Goal: Navigation & Orientation: Understand site structure

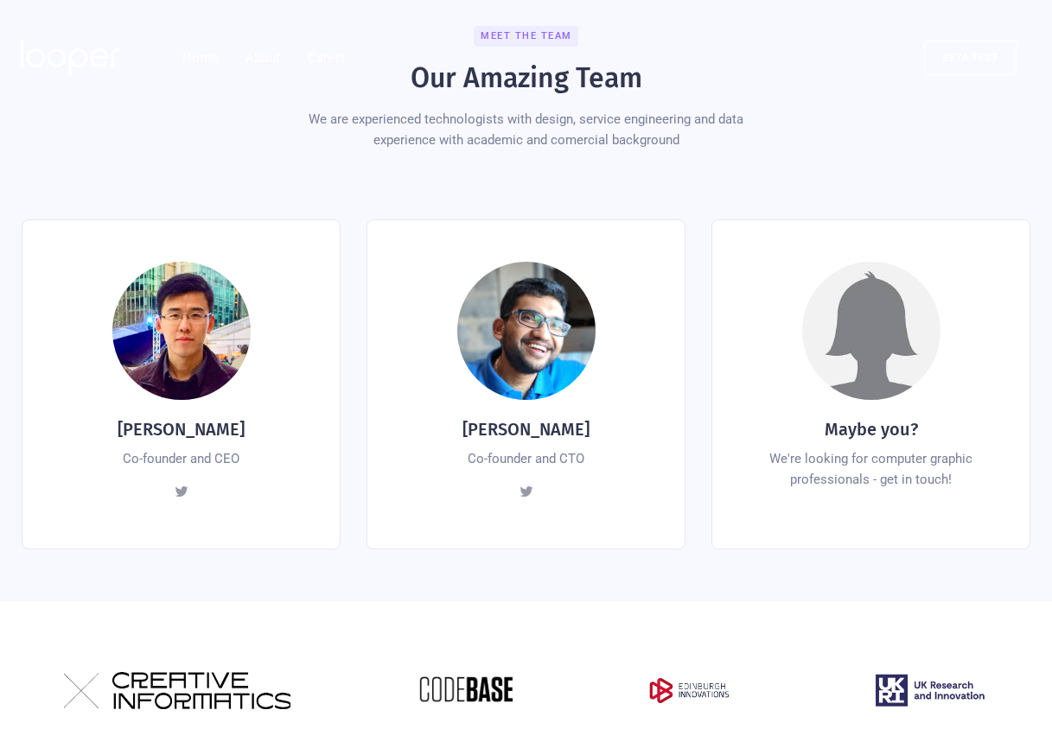
scroll to position [547, 0]
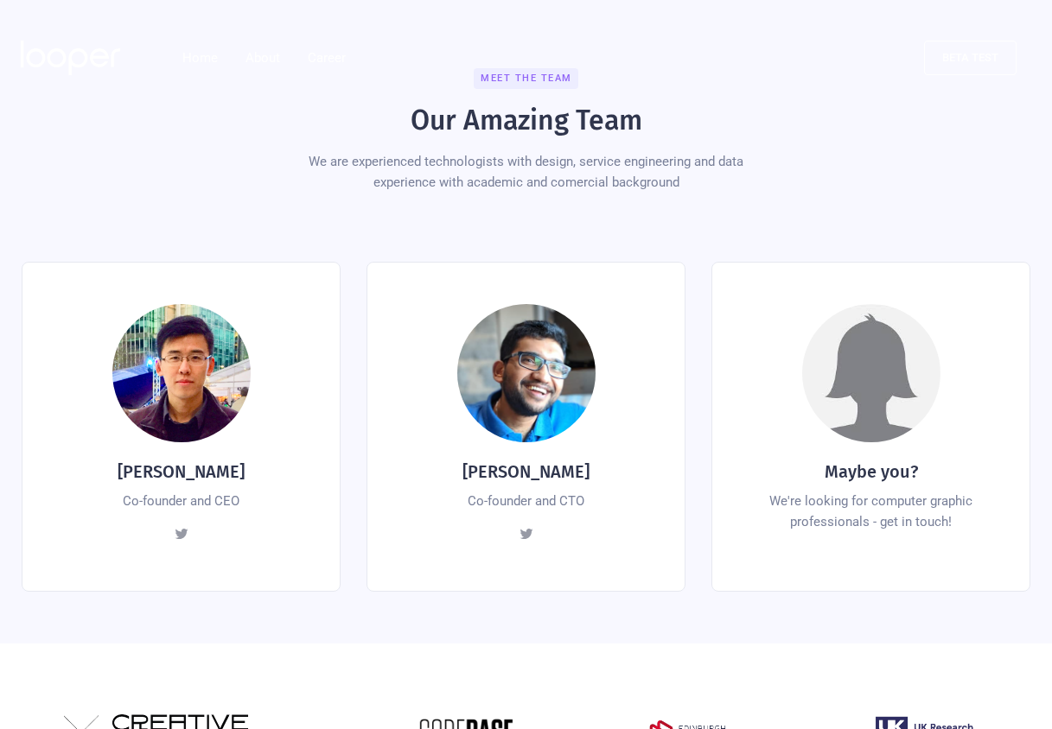
click at [172, 405] on div at bounding box center [181, 373] width 138 height 138
click at [182, 460] on h4 "[PERSON_NAME]" at bounding box center [181, 472] width 127 height 24
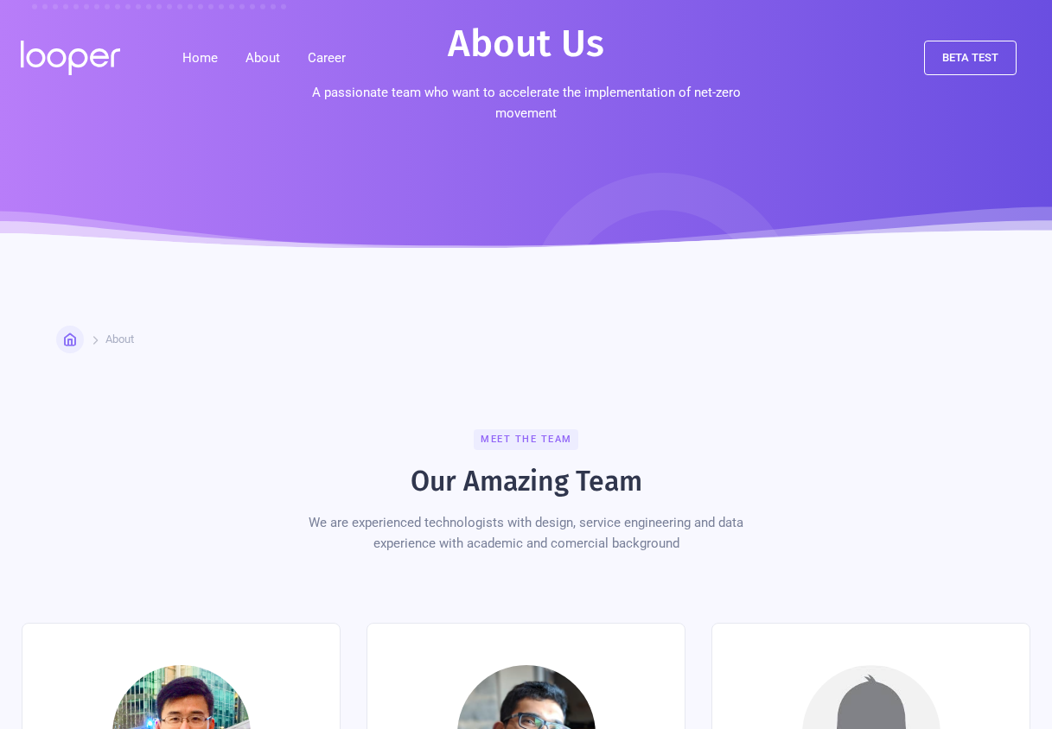
scroll to position [0, 0]
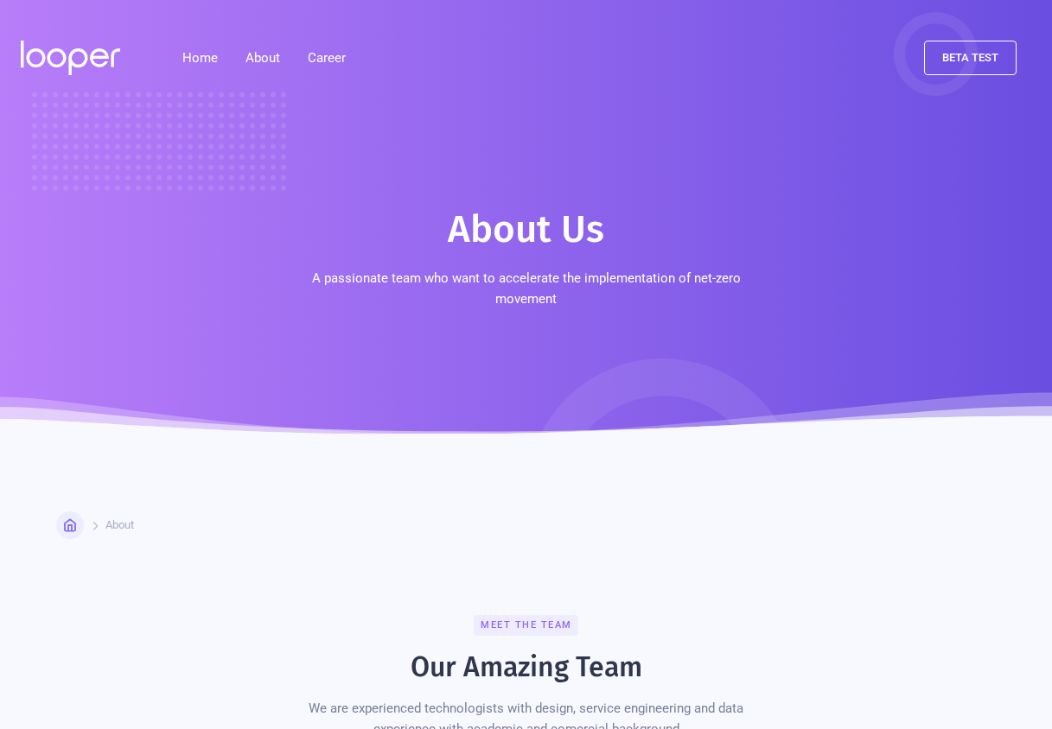
click at [558, 213] on h1 "About Us" at bounding box center [526, 230] width 156 height 48
click at [544, 277] on p "A passionate team who want to accelerate the implementation of net-zero movement" at bounding box center [526, 288] width 493 height 41
click at [271, 108] on link "About us" at bounding box center [269, 113] width 83 height 38
click at [188, 53] on link "Home" at bounding box center [200, 58] width 63 height 35
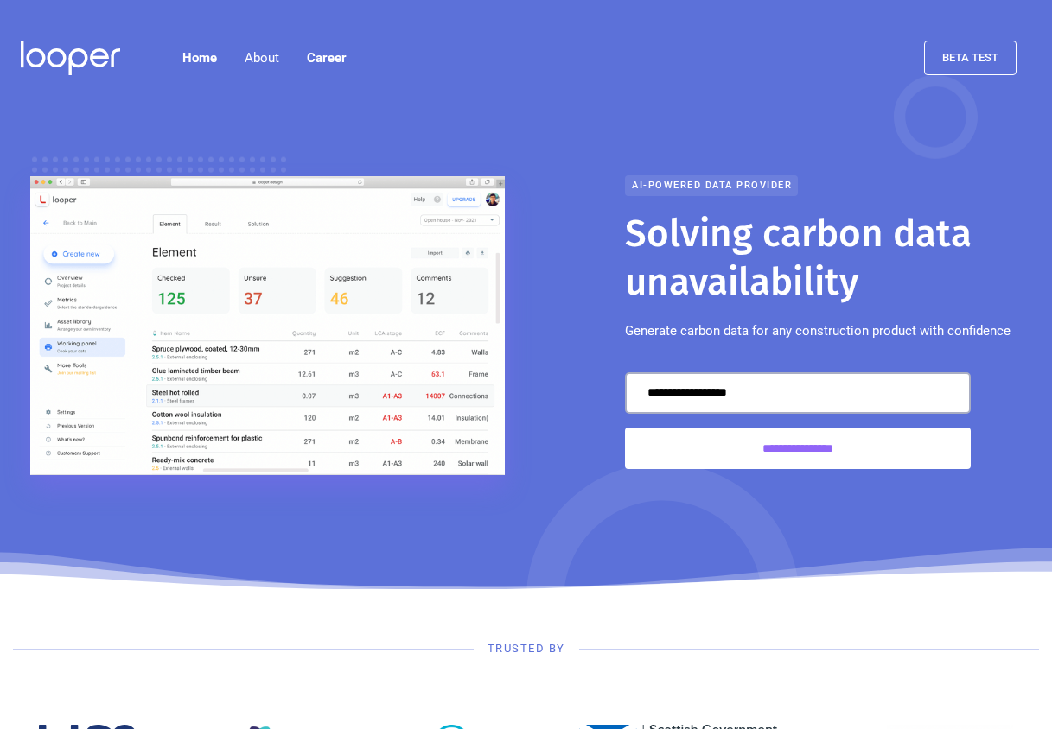
click at [224, 245] on img at bounding box center [267, 325] width 475 height 299
click at [665, 207] on div "**********" at bounding box center [827, 325] width 405 height 301
click at [708, 297] on h1 "Solving carbon data unavailability" at bounding box center [827, 258] width 405 height 97
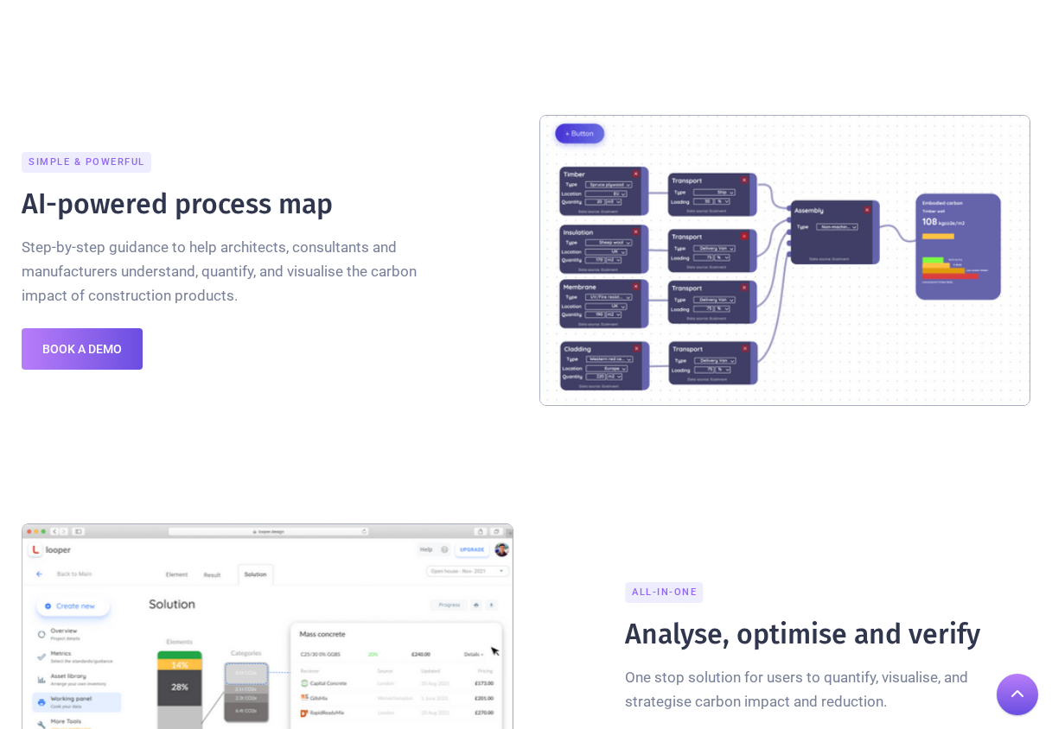
scroll to position [1381, 0]
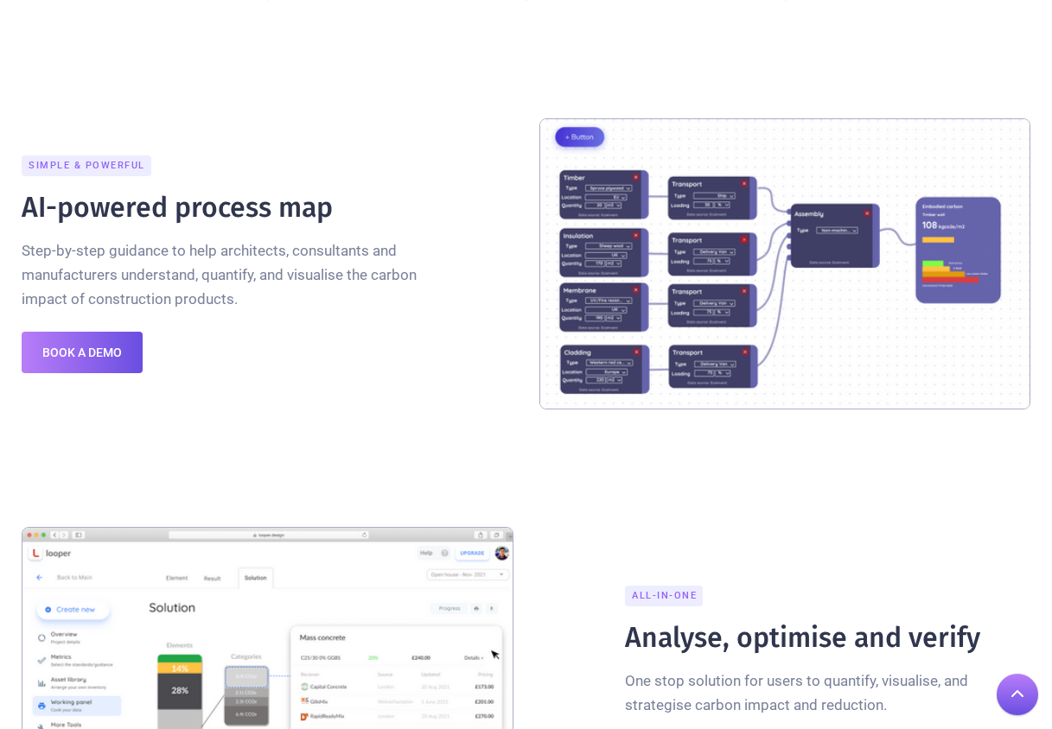
click at [705, 276] on img at bounding box center [785, 263] width 492 height 291
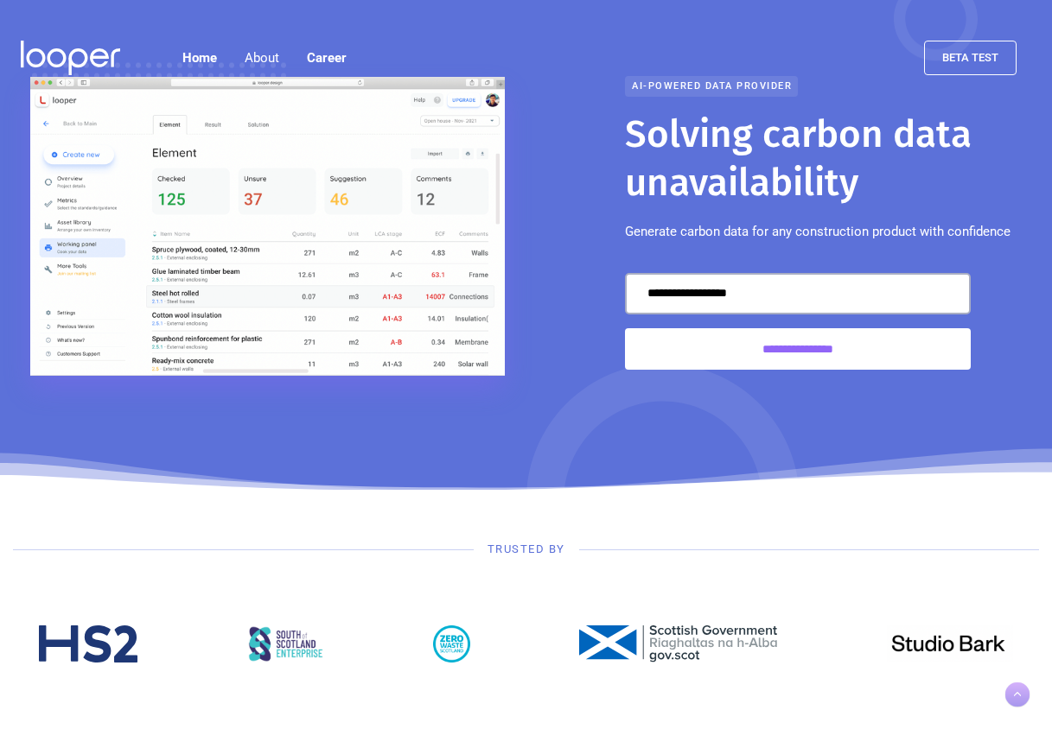
scroll to position [0, 0]
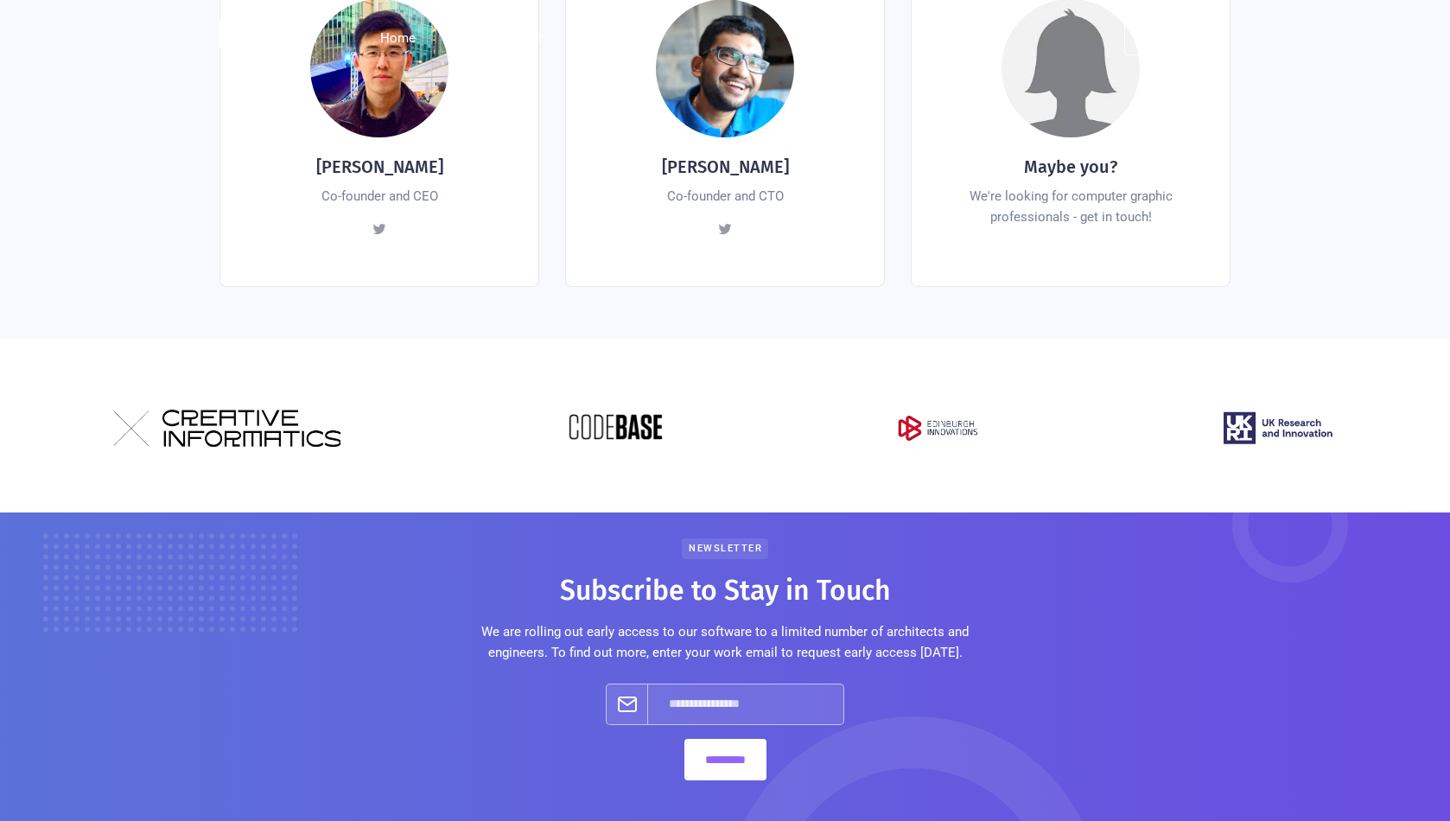
scroll to position [729, 0]
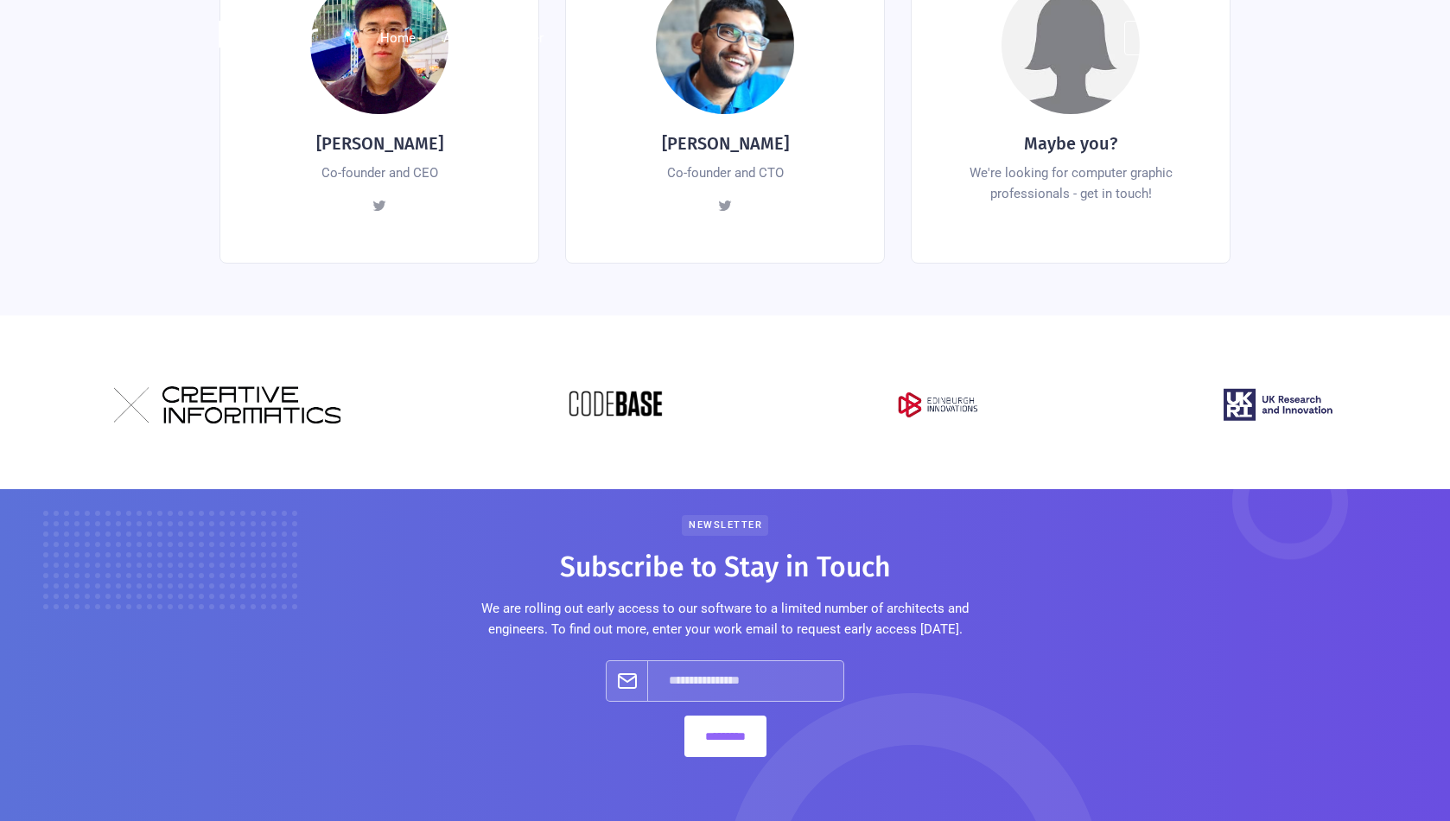
click at [908, 386] on img at bounding box center [941, 404] width 103 height 37
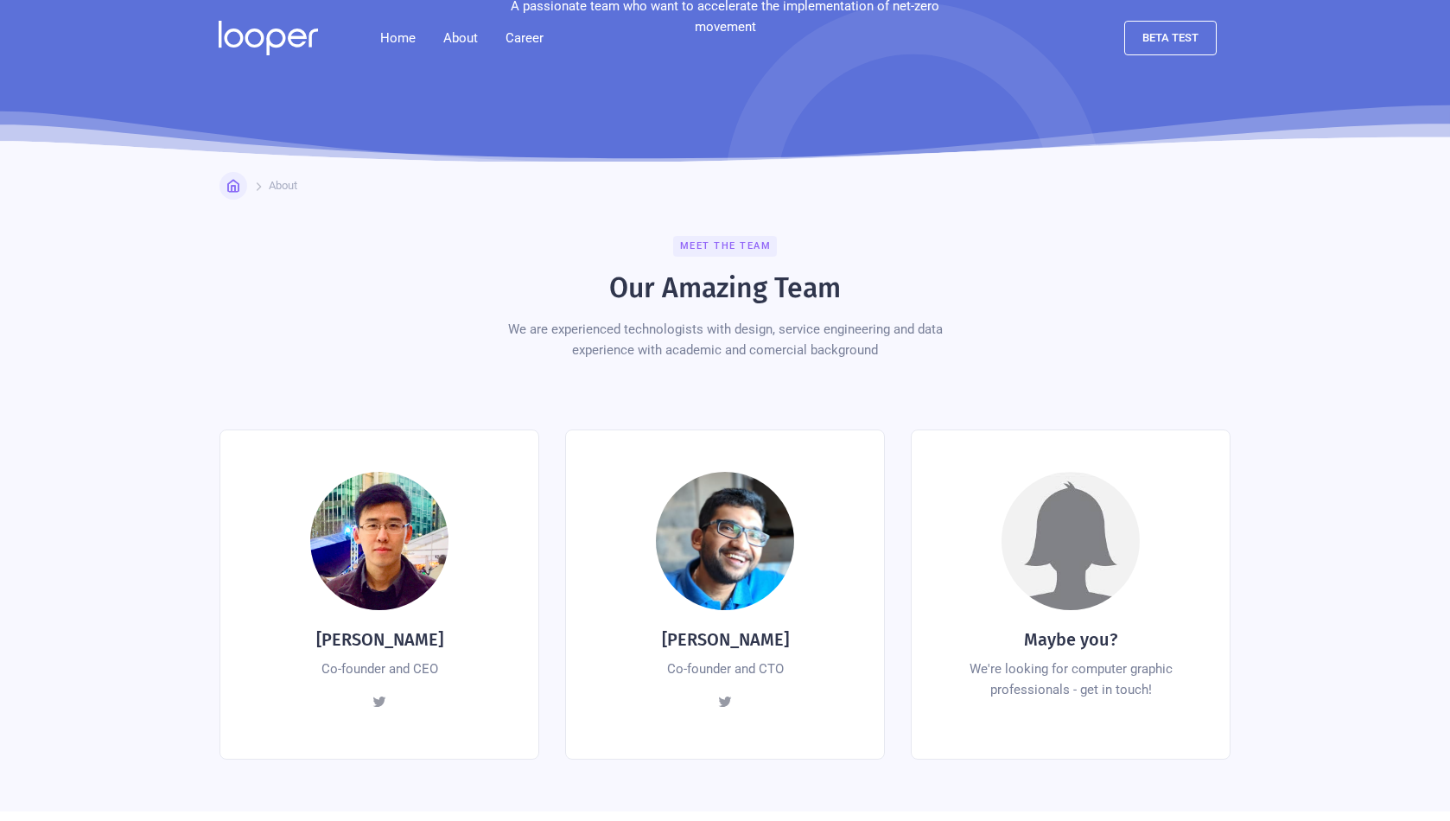
scroll to position [436, 0]
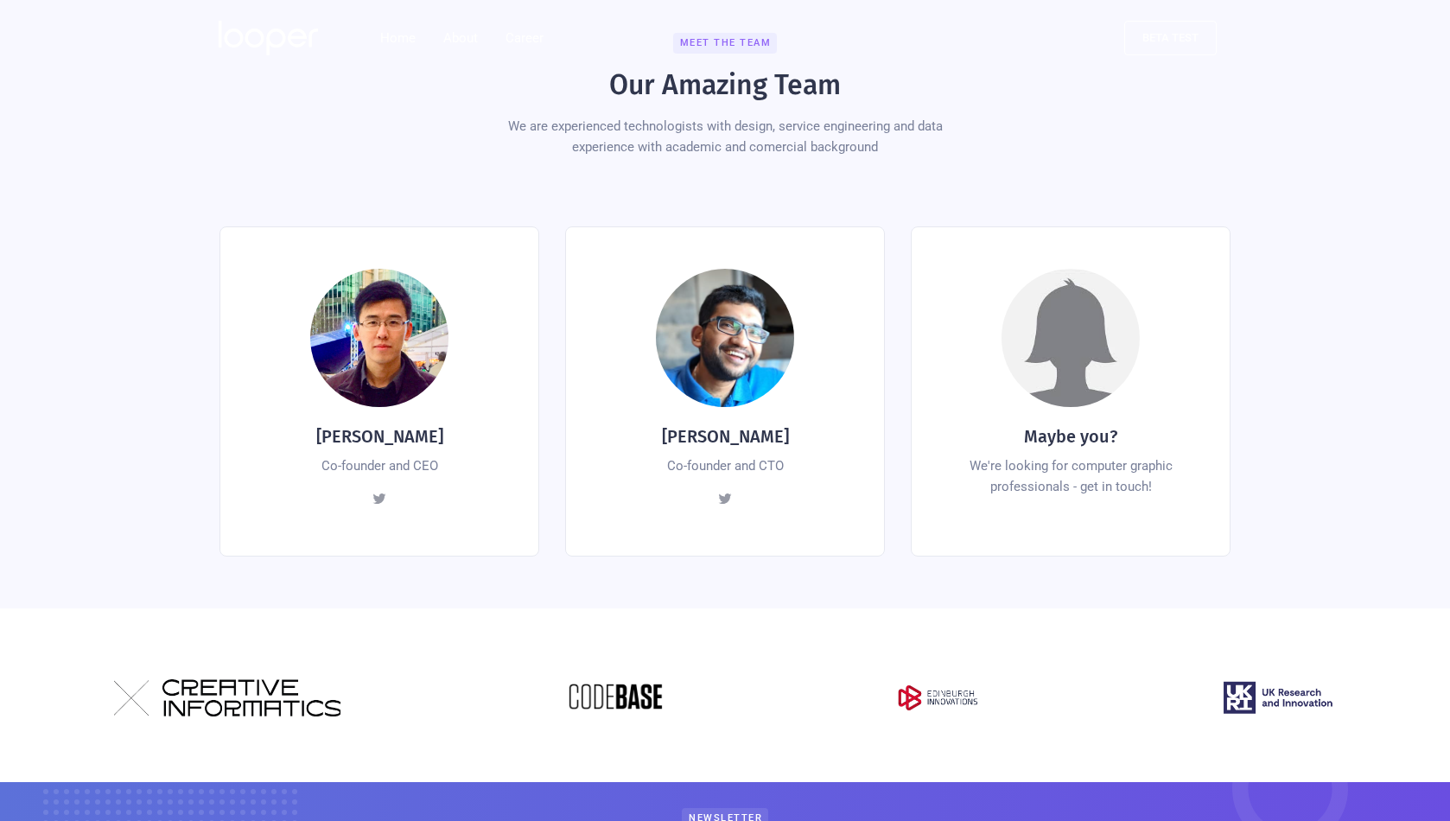
click at [370, 335] on div at bounding box center [379, 338] width 138 height 138
drag, startPoint x: 433, startPoint y: 421, endPoint x: 309, endPoint y: 405, distance: 125.4
click at [309, 405] on div "Yiqiang Zhao Co-founder and CEO View Posts" at bounding box center [380, 391] width 320 height 330
copy h4 "Yiqiang Zhao"
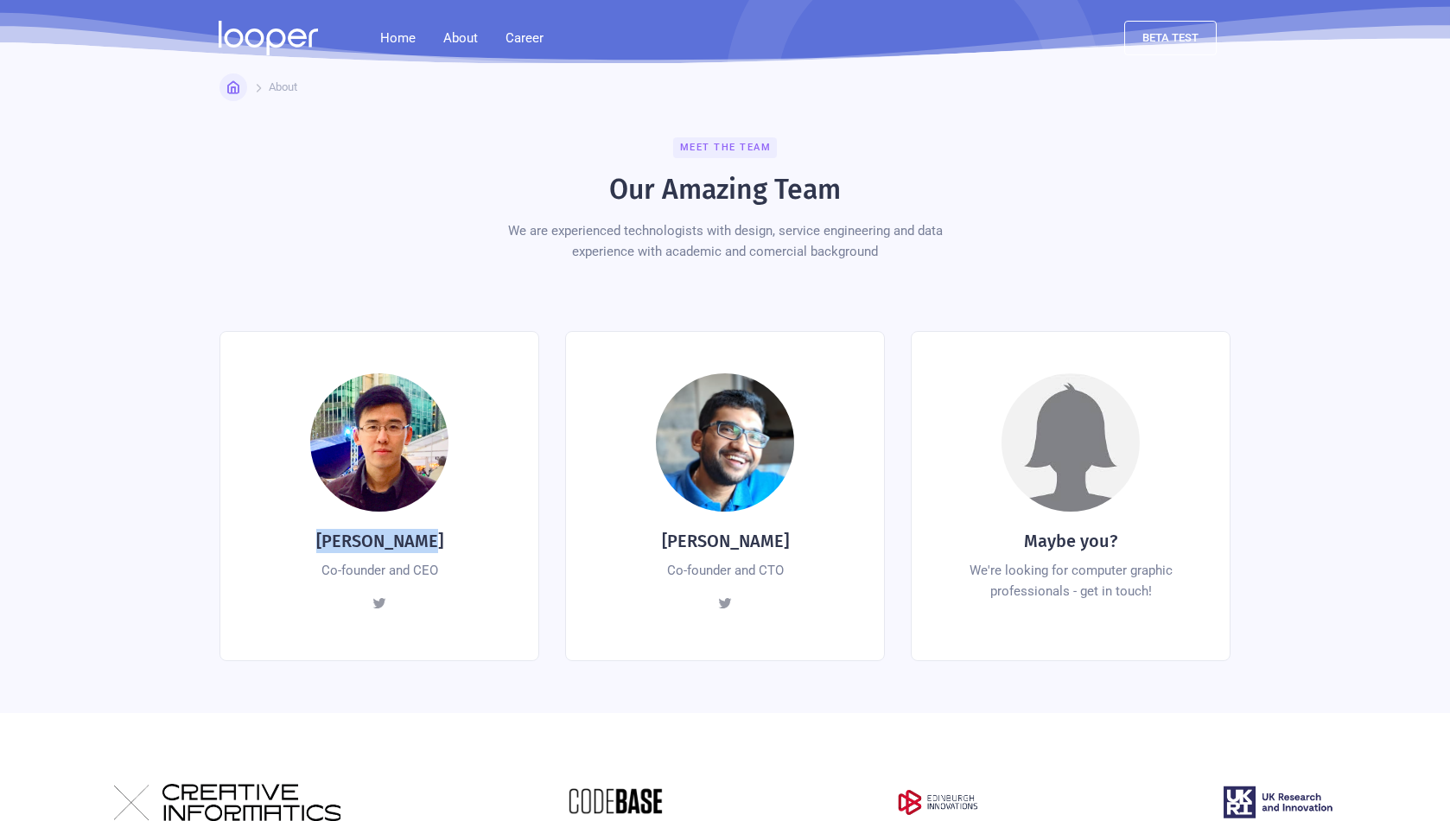
scroll to position [0, 0]
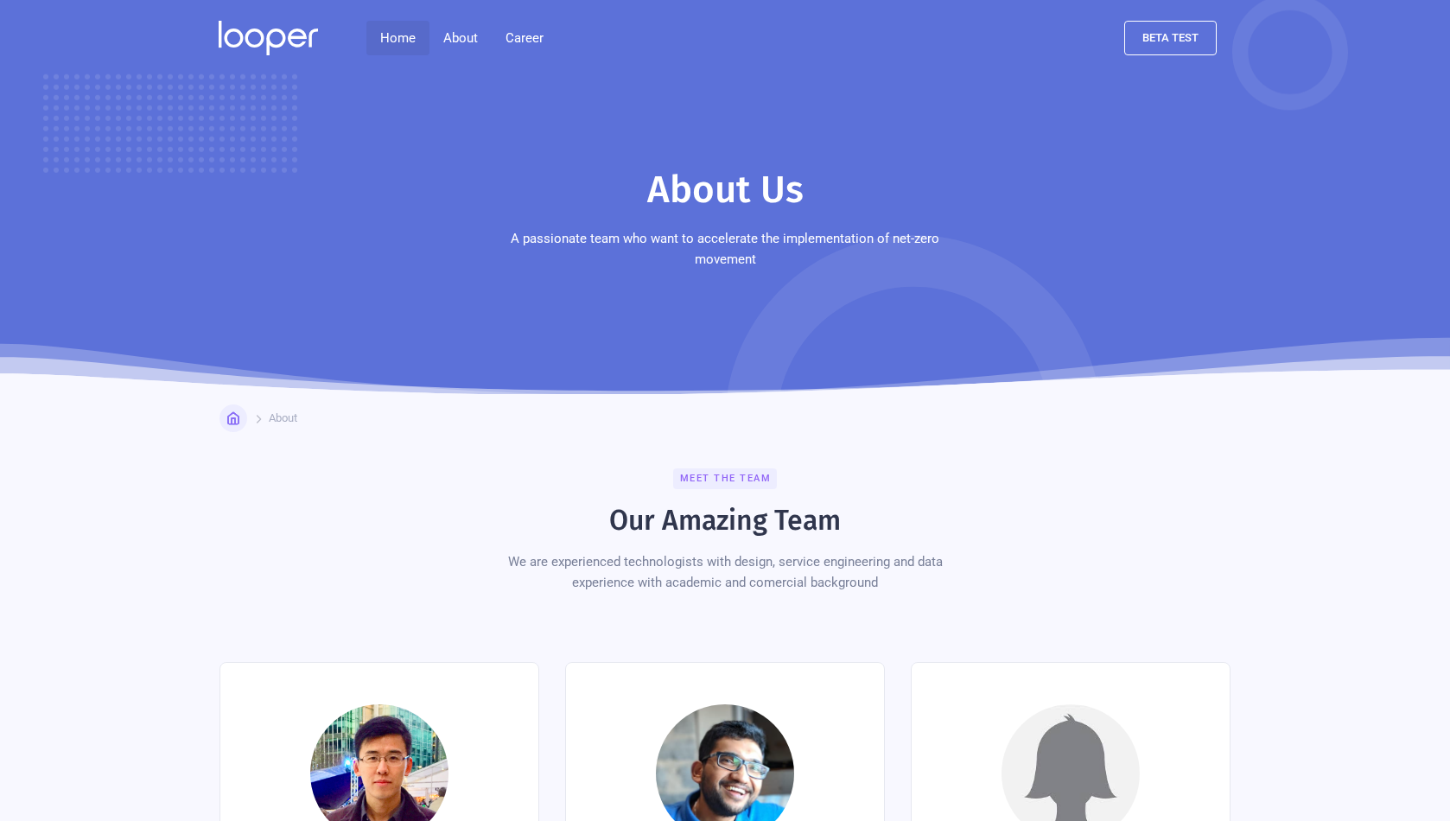
click at [401, 40] on link "Home" at bounding box center [397, 38] width 63 height 35
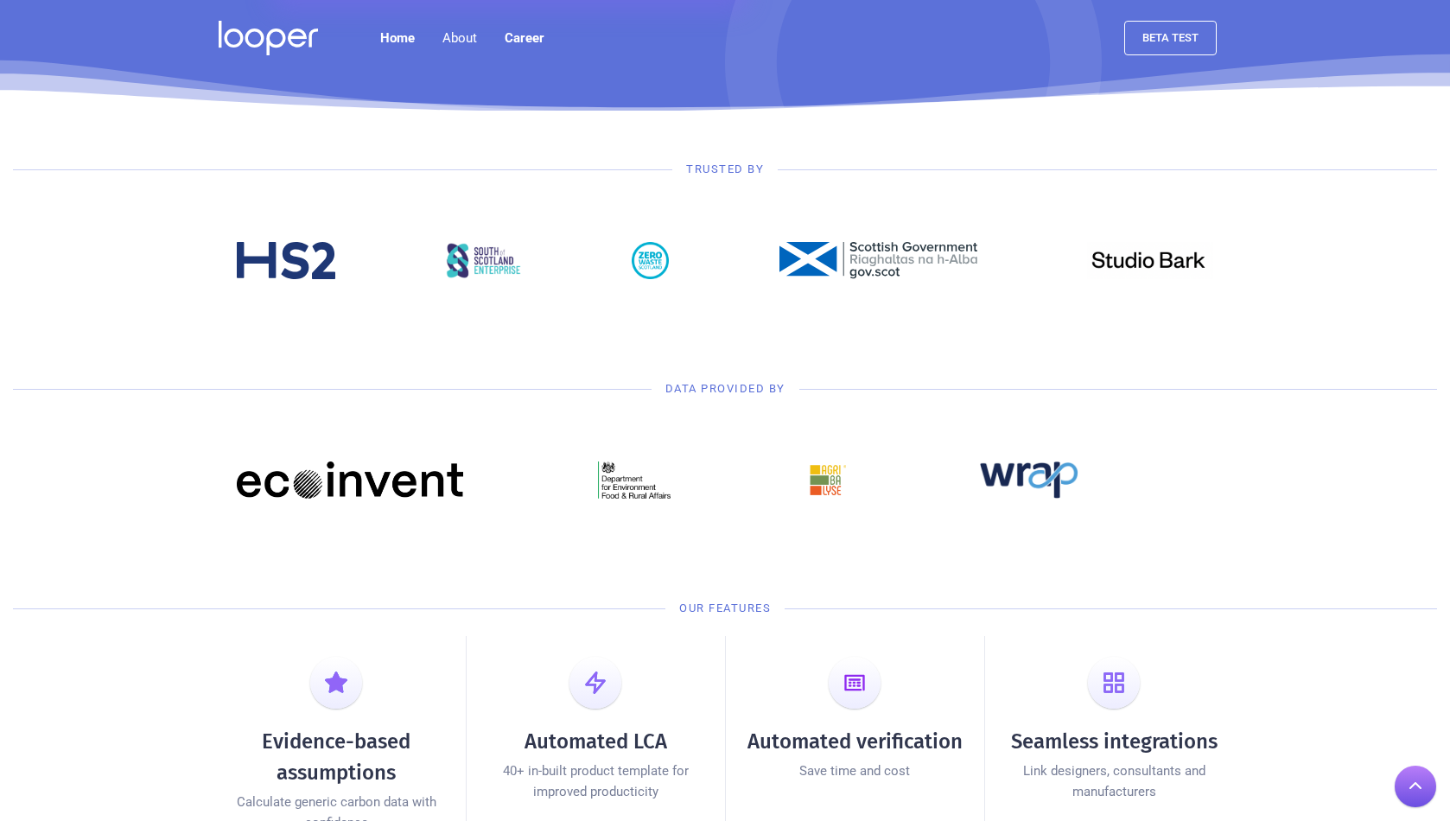
scroll to position [433, 0]
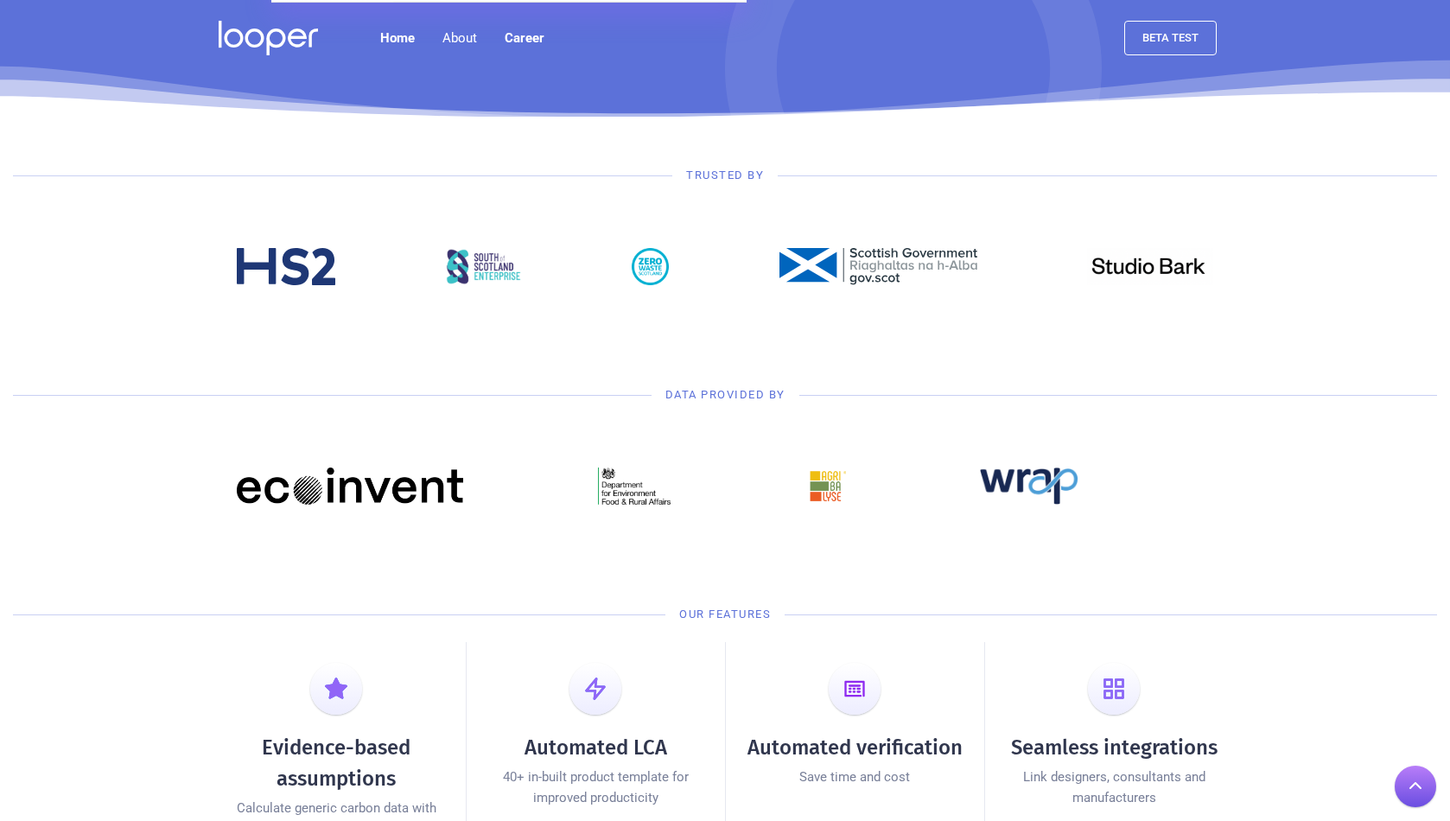
click at [303, 271] on img at bounding box center [286, 266] width 99 height 37
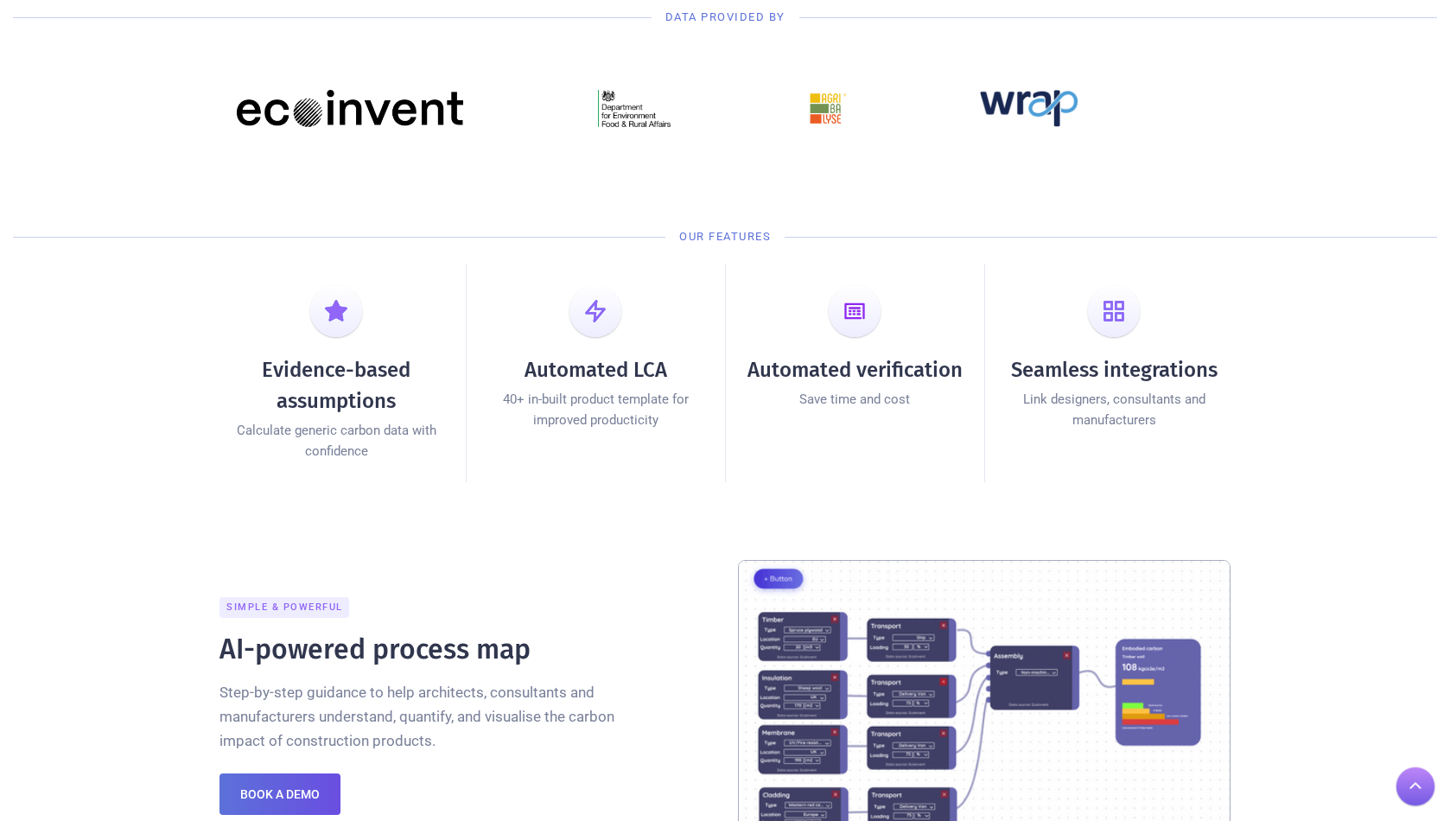
scroll to position [0, 0]
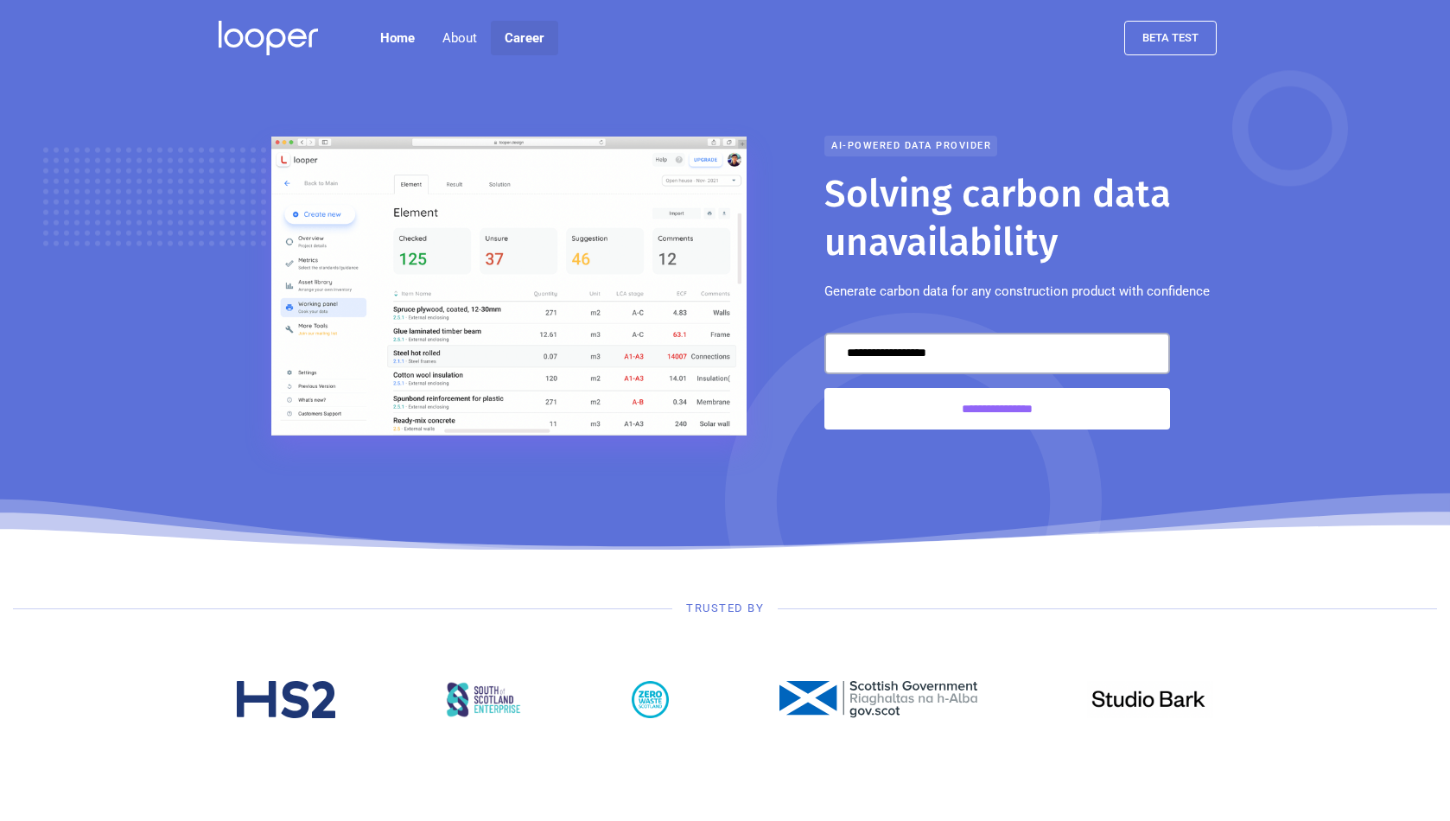
click at [523, 36] on link "Career" at bounding box center [524, 38] width 67 height 35
click at [404, 35] on link "Home" at bounding box center [397, 38] width 62 height 35
click at [462, 35] on div "About" at bounding box center [460, 38] width 35 height 21
click at [948, 86] on div at bounding box center [725, 274] width 1450 height 553
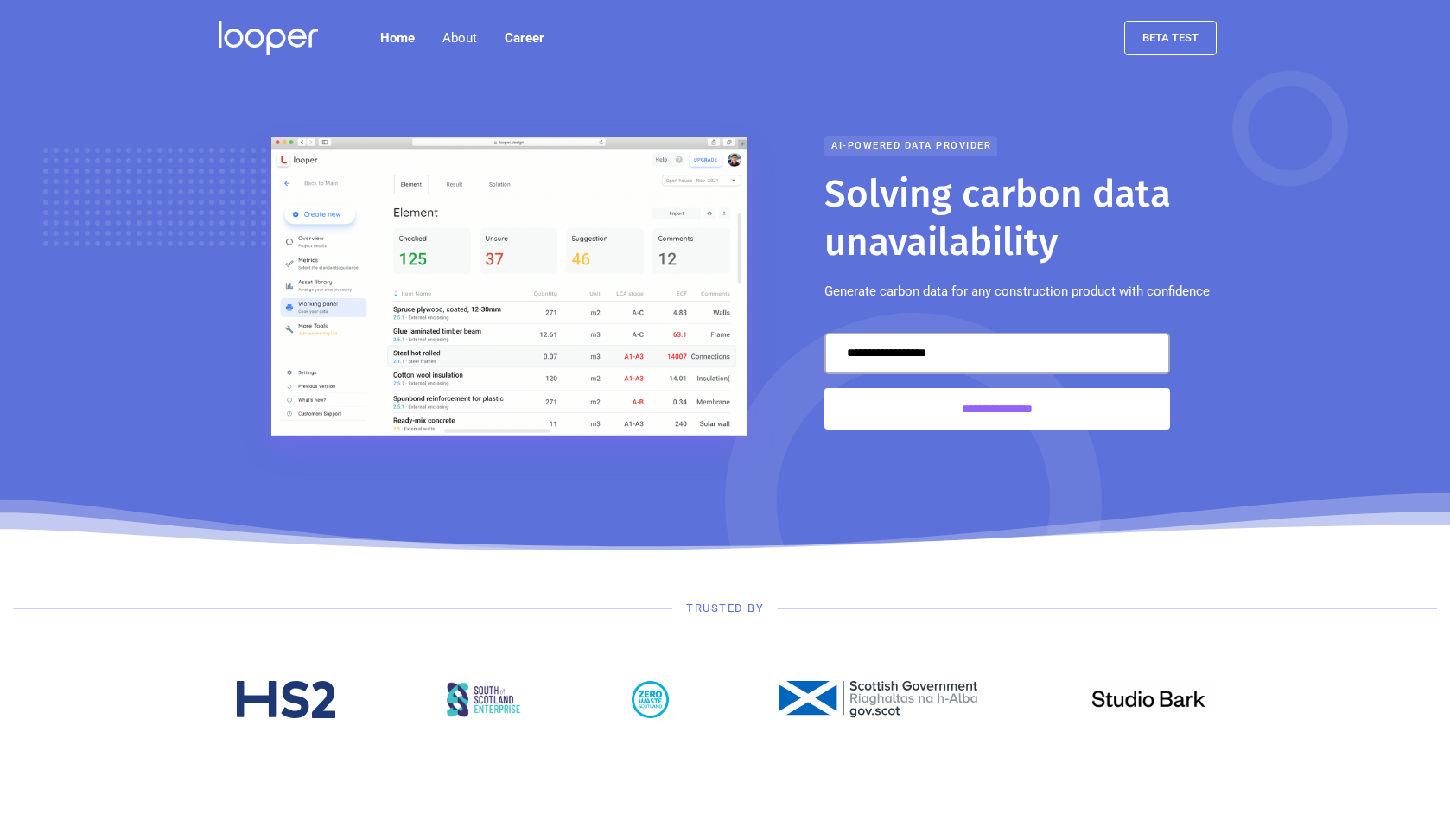
click at [959, 64] on div "Home About About us Contact Career beta test" at bounding box center [792, 38] width 903 height 76
